Goal: Find contact information: Find contact information

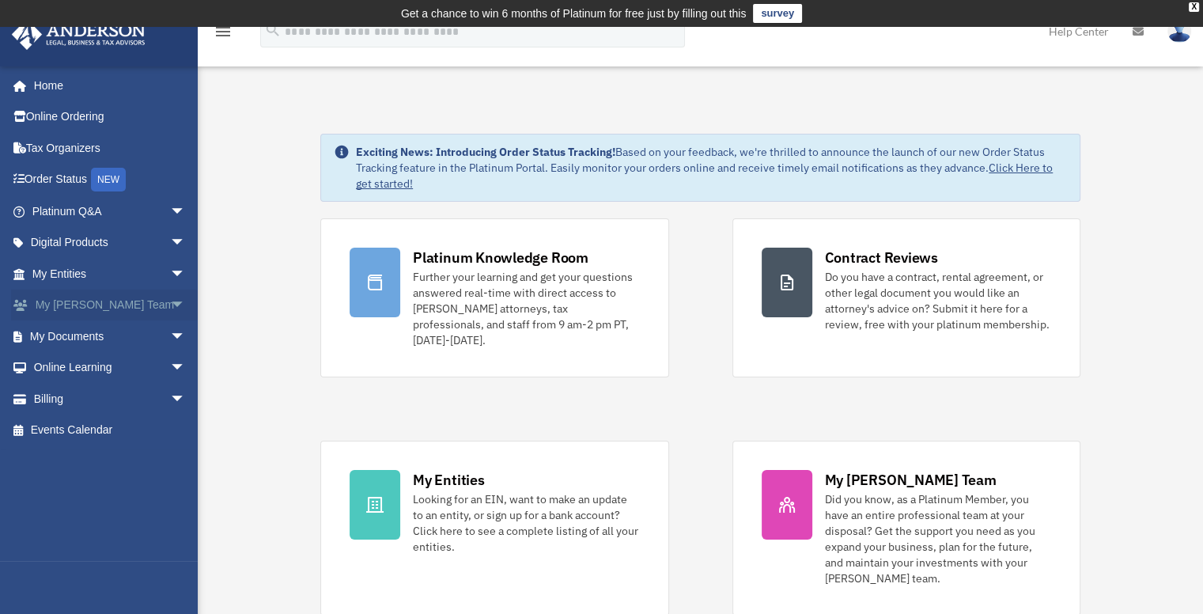
click at [70, 297] on link "My Anderson Team arrow_drop_down" at bounding box center [110, 306] width 199 height 32
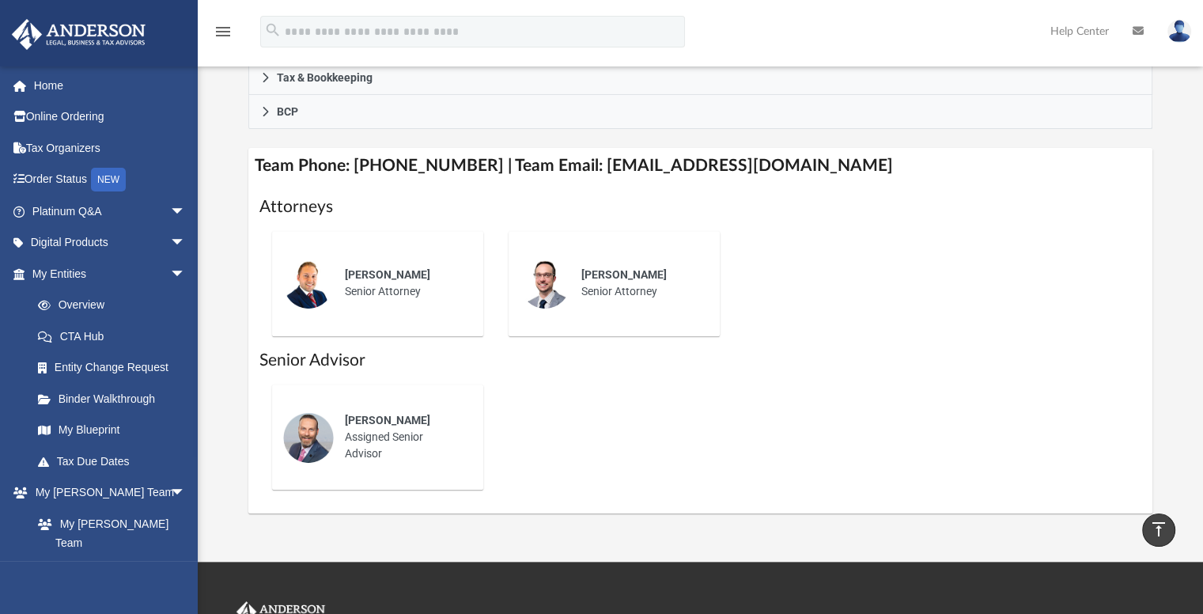
scroll to position [592, 0]
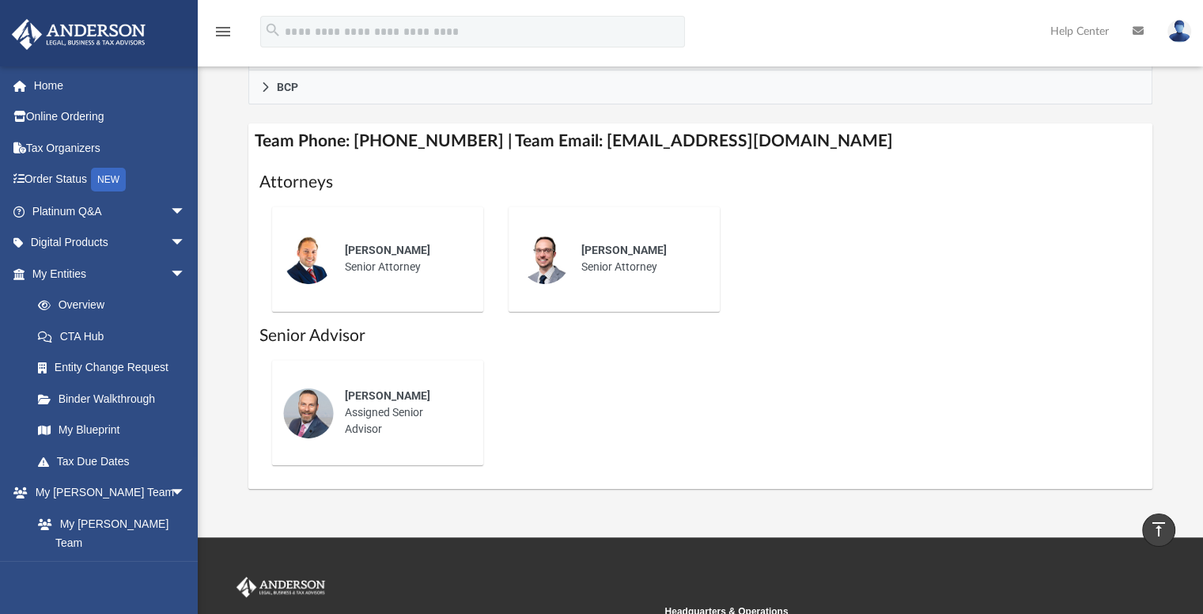
click at [384, 406] on div "[PERSON_NAME] Assigned Senior Advisor" at bounding box center [403, 413] width 138 height 72
click at [312, 407] on img at bounding box center [308, 413] width 51 height 51
click at [807, 139] on h4 "Team Phone: [PHONE_NUMBER] | Team Email: [EMAIL_ADDRESS][DOMAIN_NAME]" at bounding box center [700, 141] width 905 height 36
drag, startPoint x: 807, startPoint y: 139, endPoint x: 575, endPoint y: 137, distance: 231.8
click at [575, 137] on h4 "Team Phone: [PHONE_NUMBER] | Team Email: [EMAIL_ADDRESS][DOMAIN_NAME]" at bounding box center [700, 141] width 905 height 36
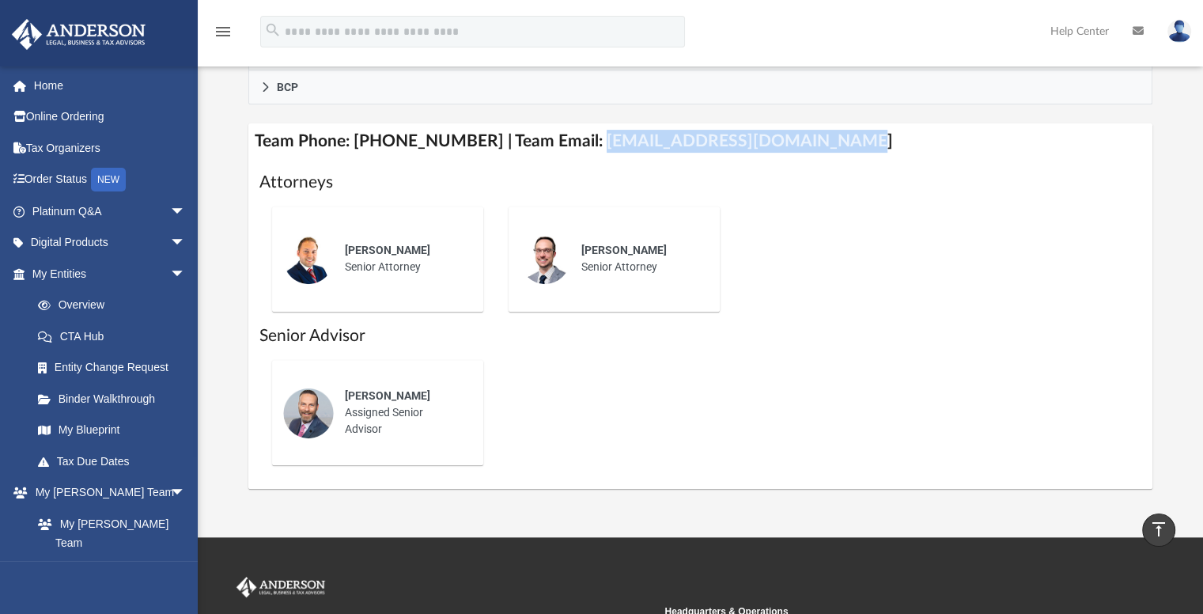
copy h4 "[EMAIL_ADDRESS][DOMAIN_NAME]"
